Goal: Transaction & Acquisition: Purchase product/service

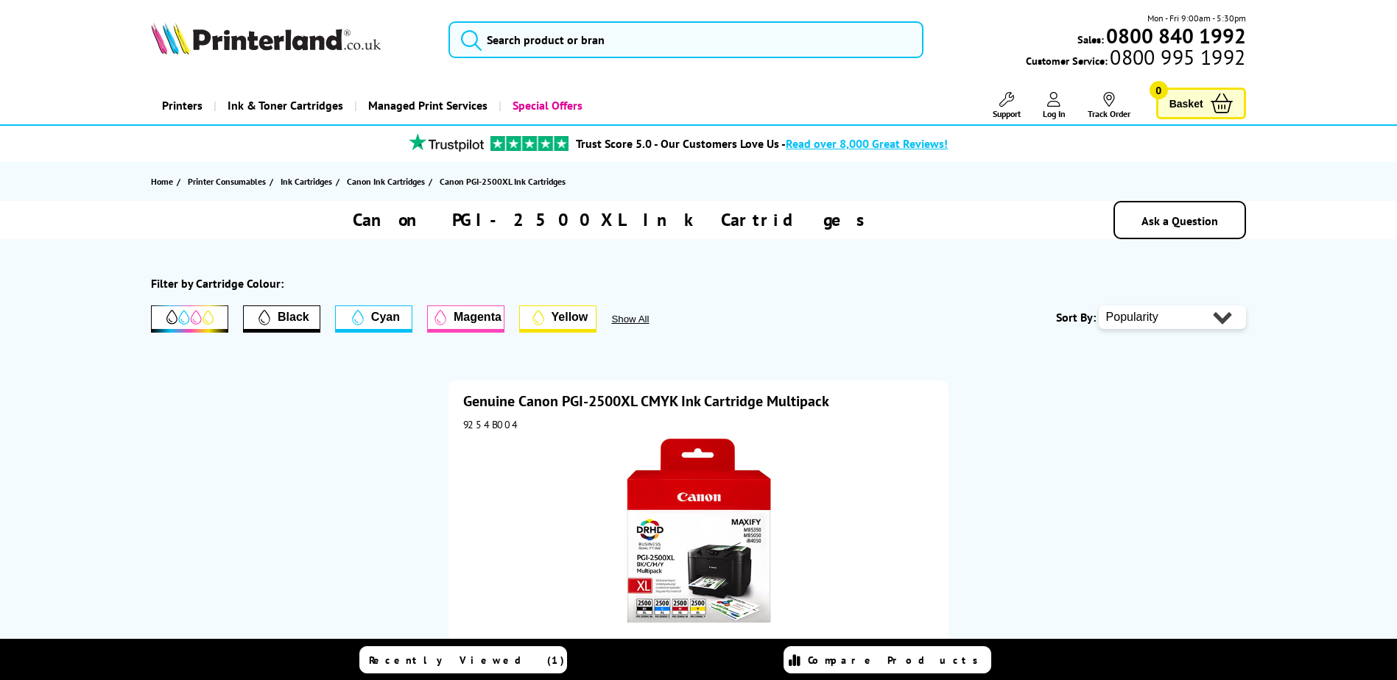
click at [194, 317] on icon at bounding box center [189, 317] width 47 height 15
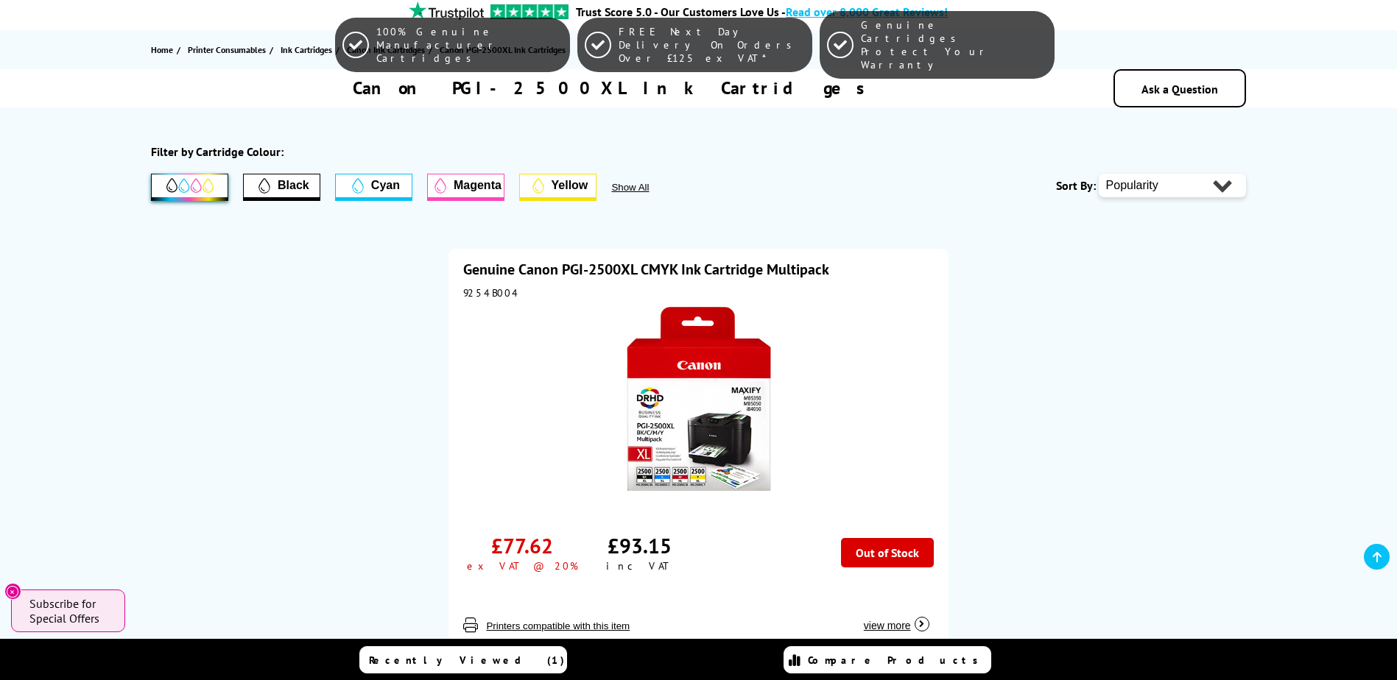
scroll to position [295, 0]
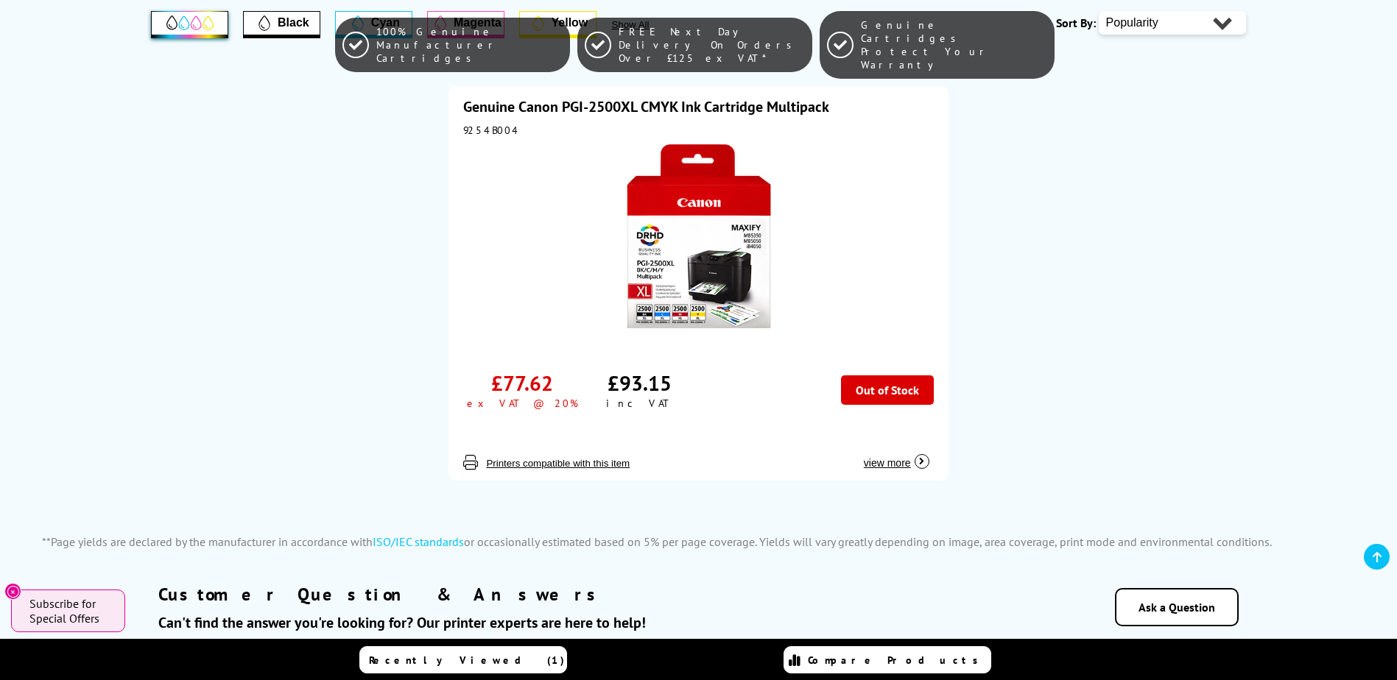
click at [476, 125] on div "9254B004" at bounding box center [698, 130] width 470 height 13
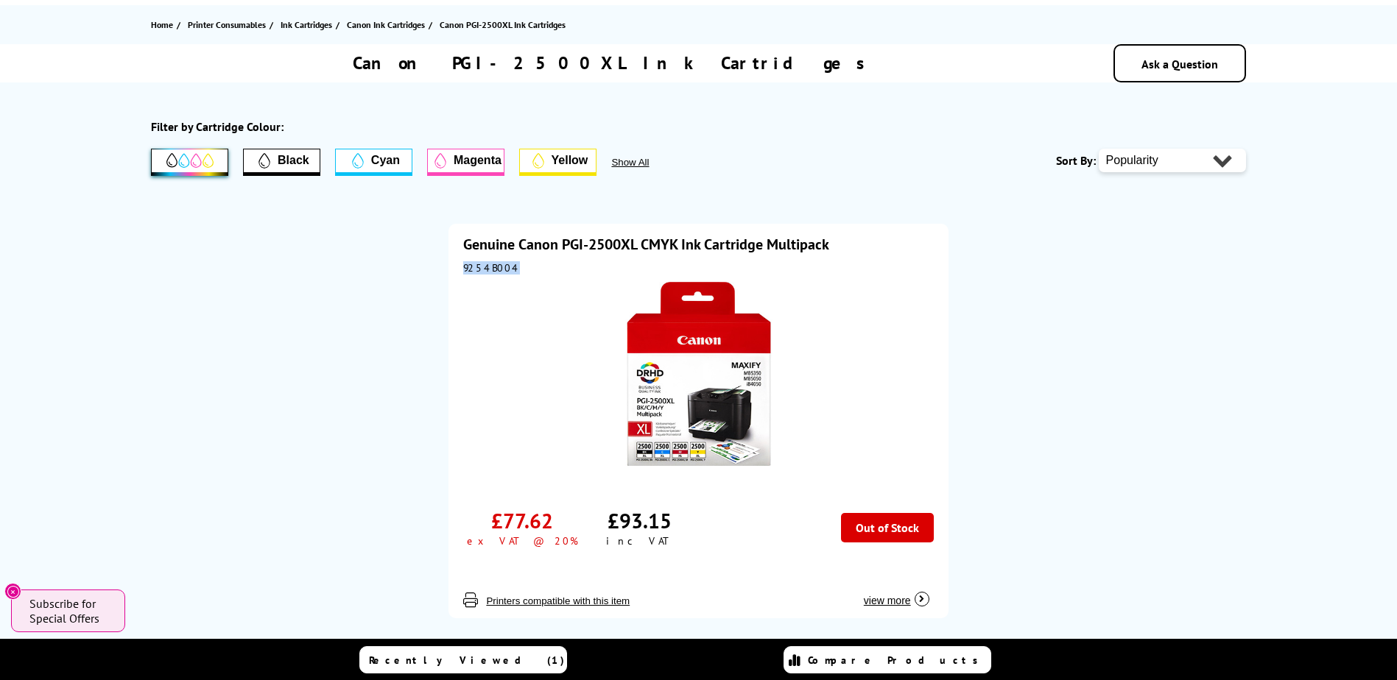
scroll to position [0, 0]
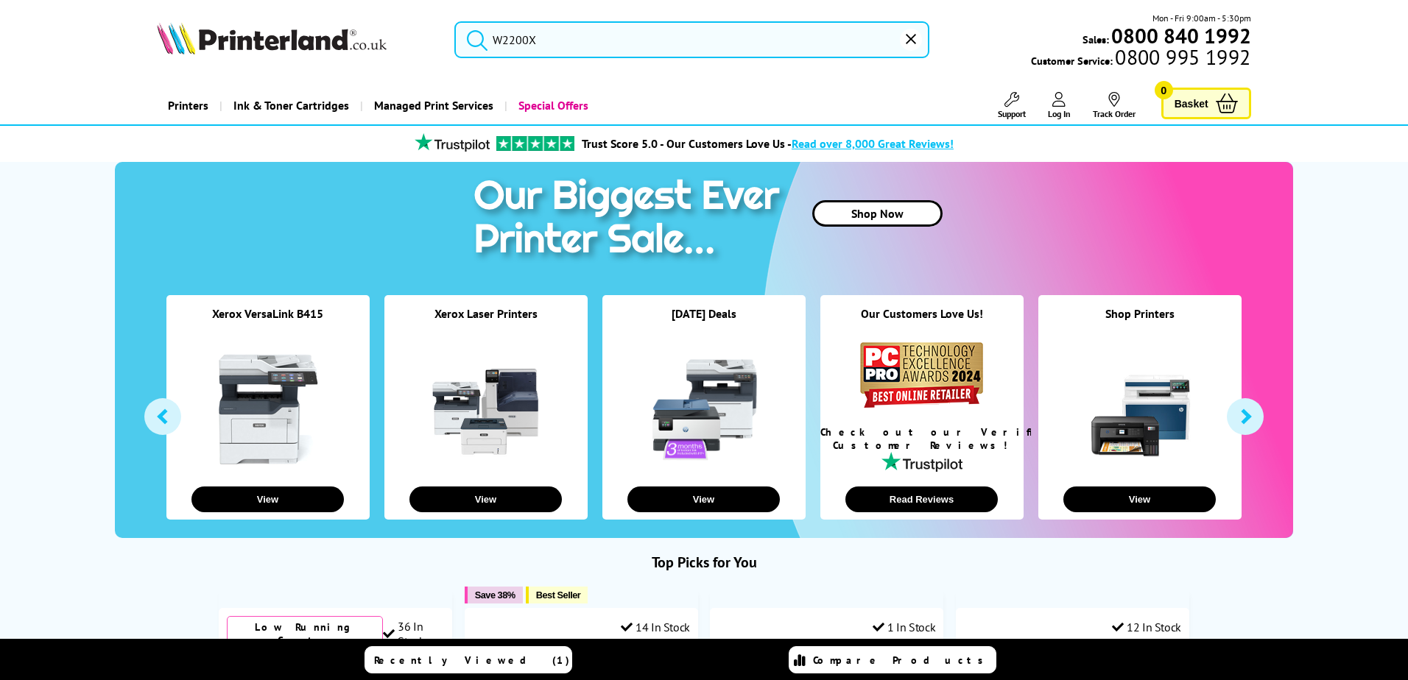
click at [548, 38] on input "W2200X" at bounding box center [691, 39] width 475 height 37
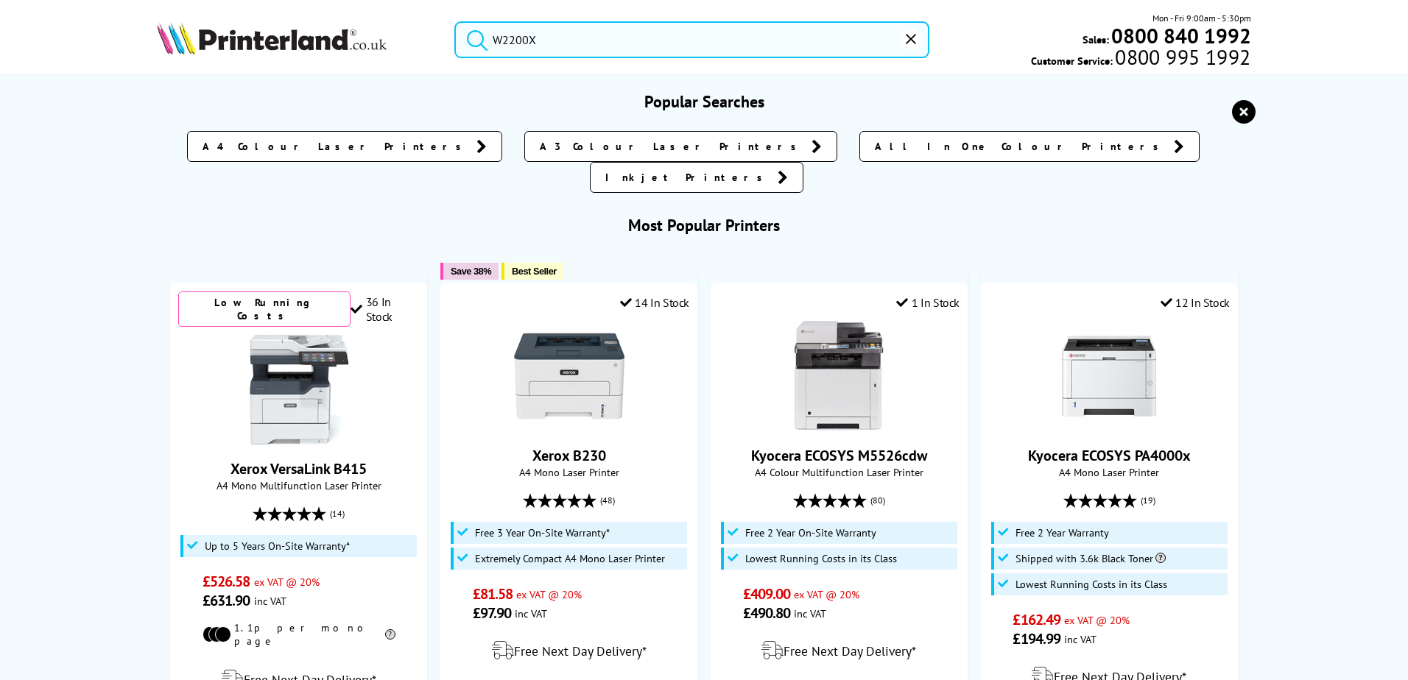
click at [455, 21] on button "submit" at bounding box center [473, 37] width 37 height 32
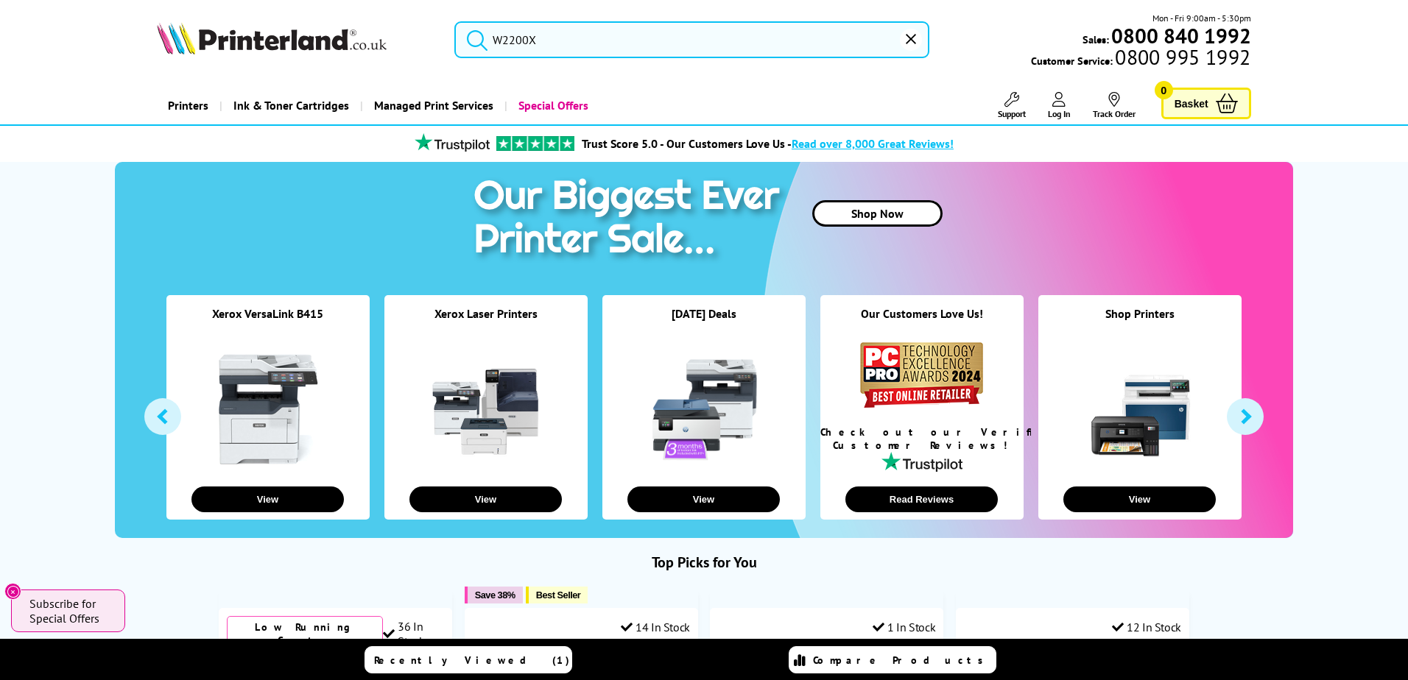
click at [542, 43] on input "W2200X" at bounding box center [691, 39] width 475 height 37
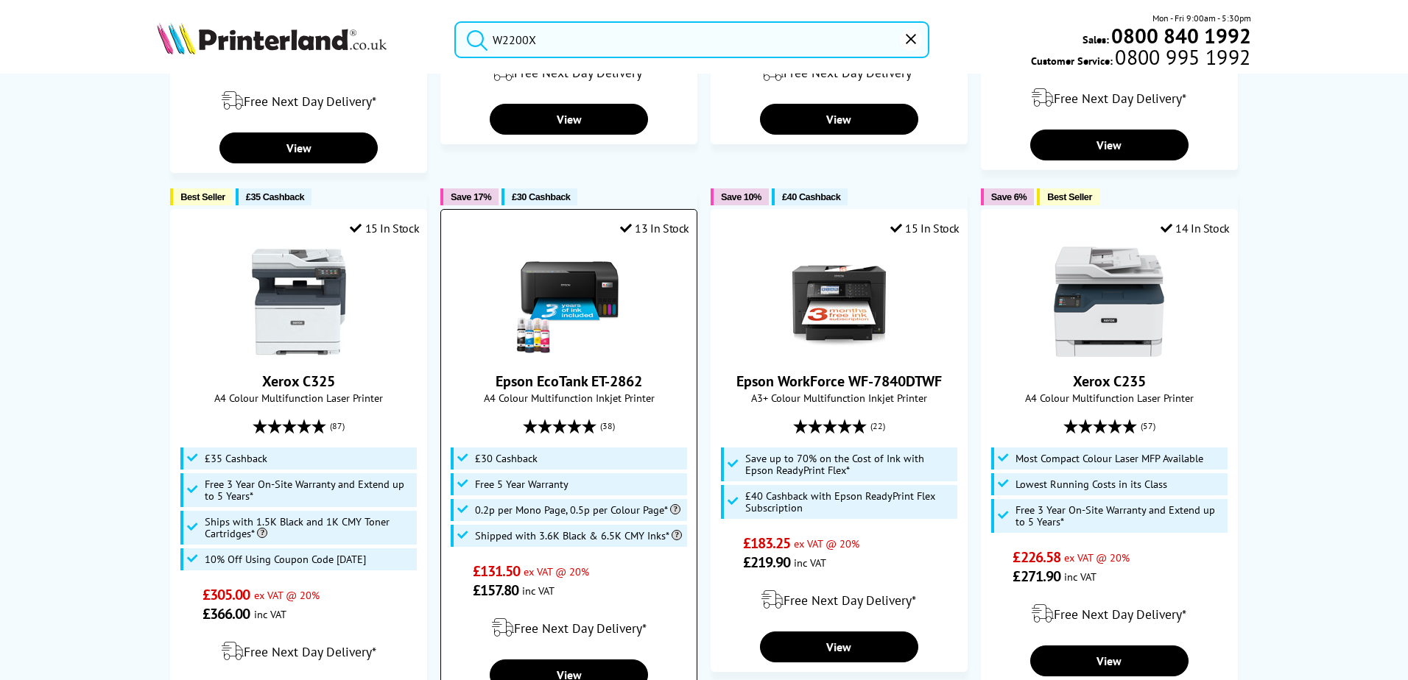
scroll to position [633, 0]
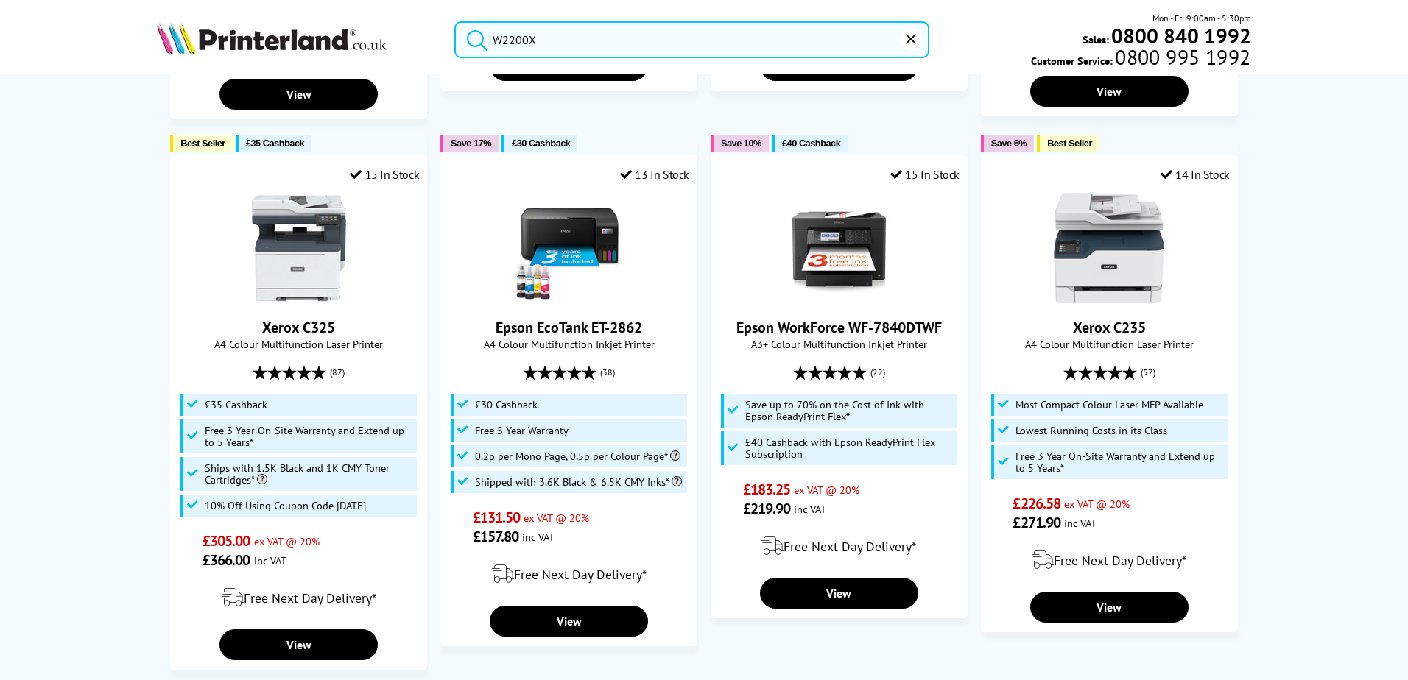
drag, startPoint x: 627, startPoint y: 35, endPoint x: 609, endPoint y: 25, distance: 20.1
click at [628, 30] on input "W2200X" at bounding box center [691, 39] width 475 height 37
drag, startPoint x: 608, startPoint y: 25, endPoint x: 184, endPoint y: 28, distance: 423.4
click at [184, 28] on div "W2200X Mon - Fri 9:00am - 5:30pm Sales: 0800 840 1992 Customer Service: 0800 99…" at bounding box center [704, 43] width 1178 height 65
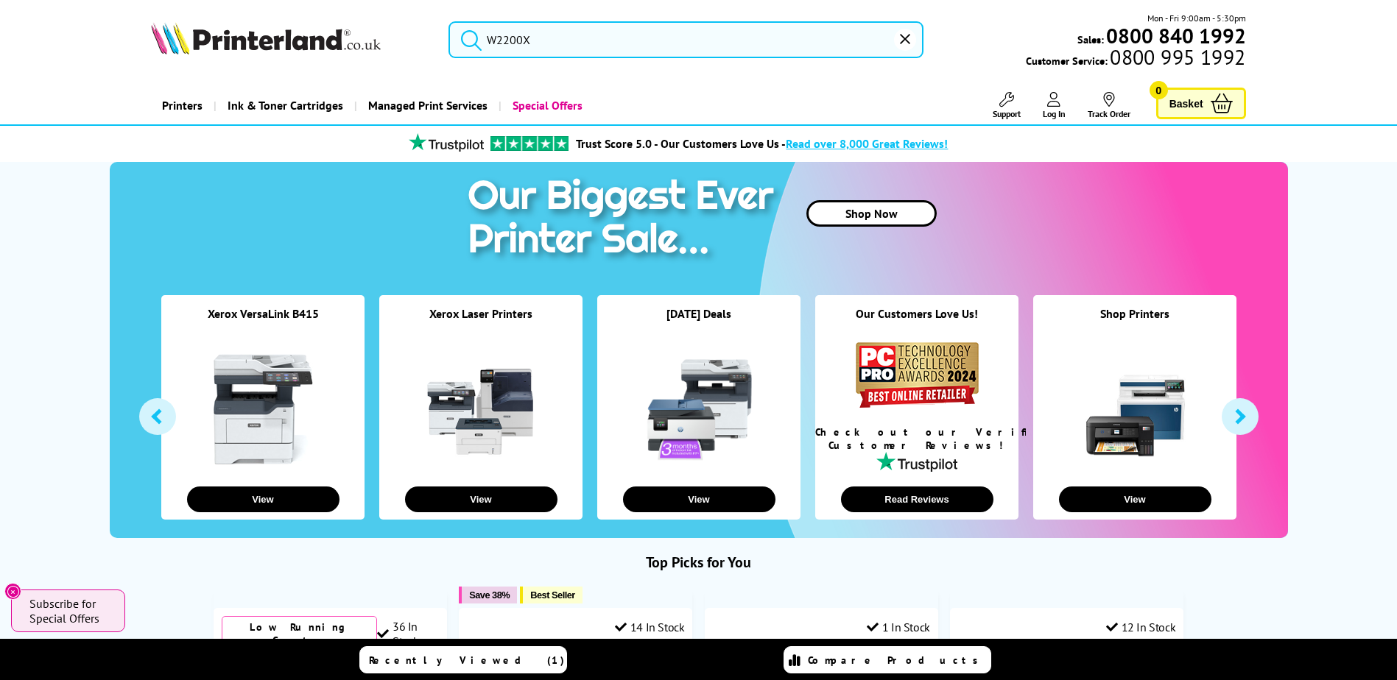
paste input "1"
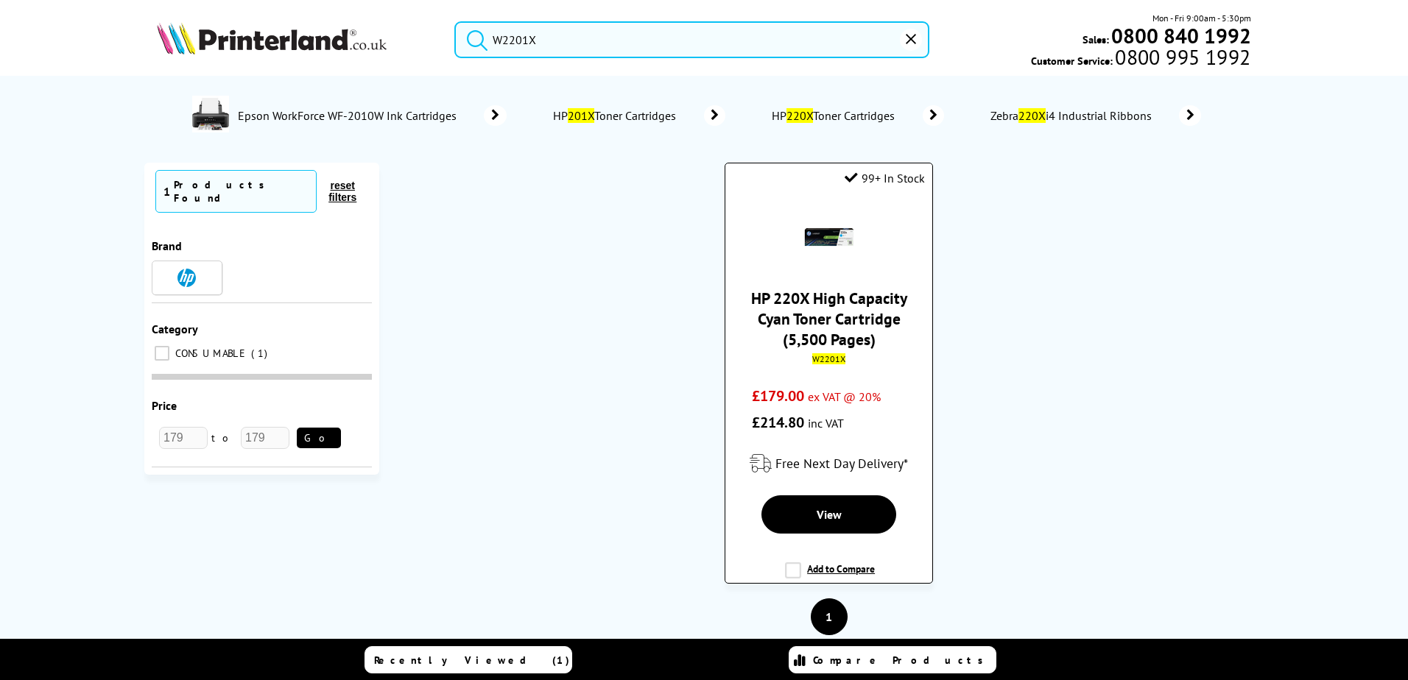
type input "W2201X"
click at [811, 304] on link "HP 220X High Capacity Cyan Toner Cartridge (5,500 Pages)" at bounding box center [829, 319] width 156 height 62
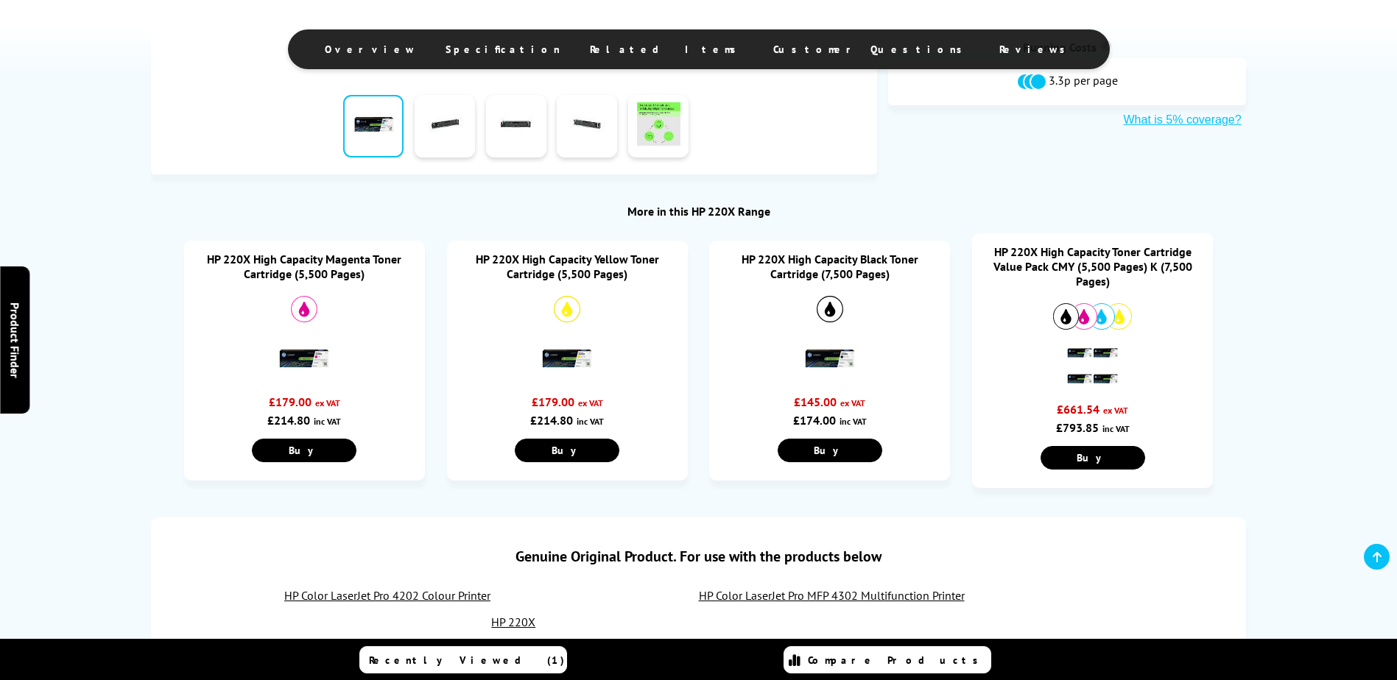
scroll to position [589, 0]
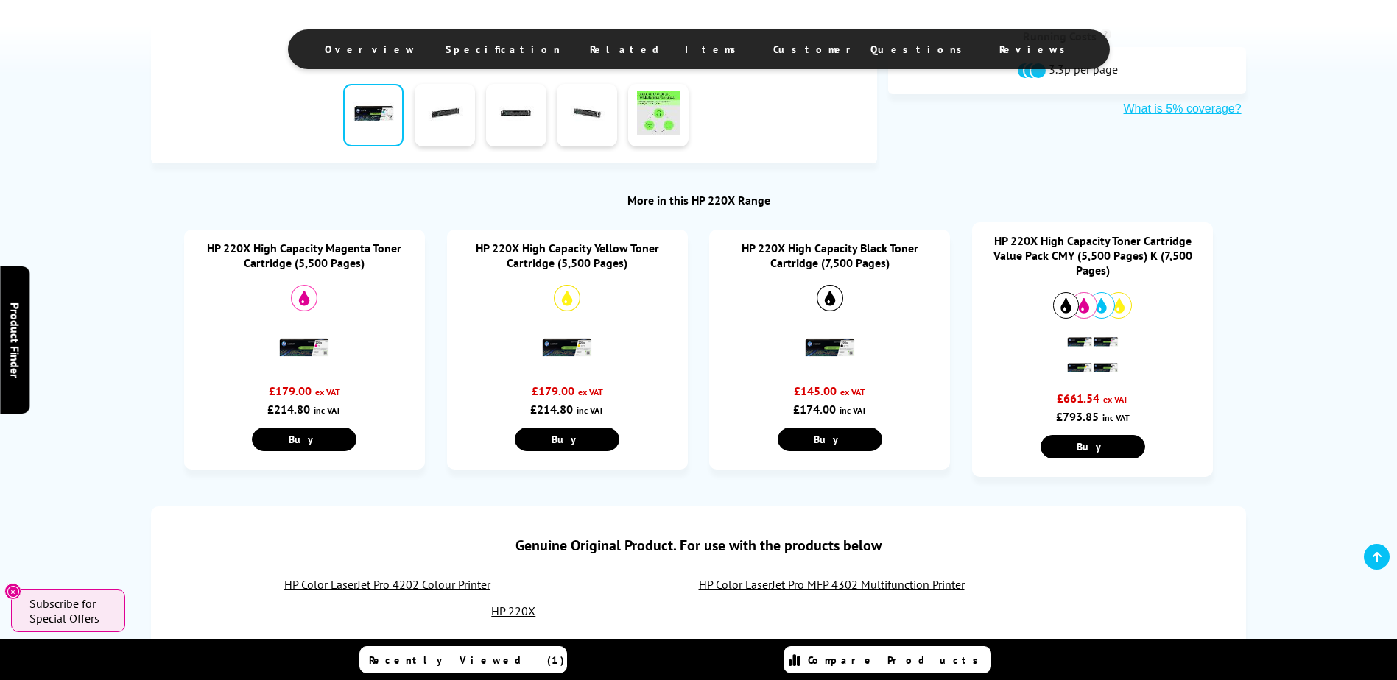
click at [1105, 258] on link "HP 220X High Capacity Toner Cartridge Value Pack CMY (5,500 Pages) K (7,500 Pag…" at bounding box center [1092, 255] width 199 height 44
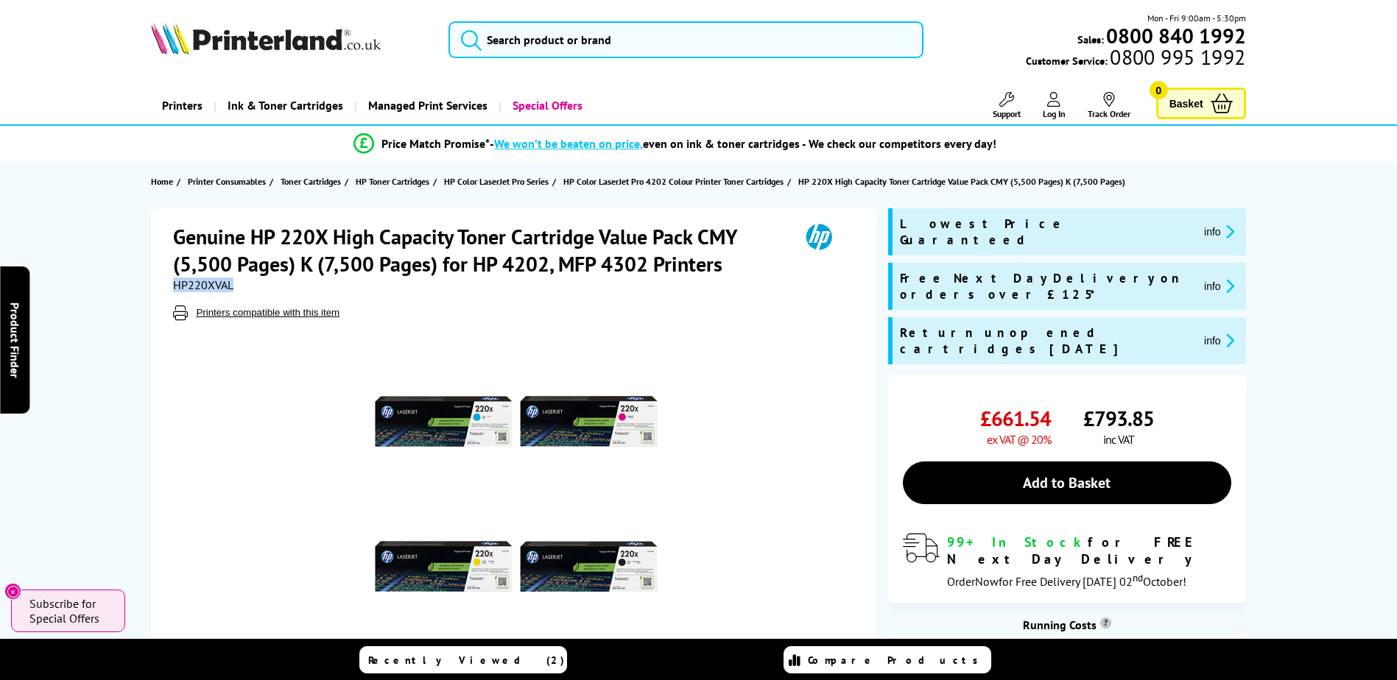
drag, startPoint x: 239, startPoint y: 288, endPoint x: 156, endPoint y: 286, distance: 83.2
click at [156, 286] on div "Genuine HP 220X High Capacity Toner Cartridge Value Pack CMY (5,500 Pages) K (7…" at bounding box center [514, 480] width 726 height 544
copy span "HP220XVAL"
